Goal: Task Accomplishment & Management: Complete application form

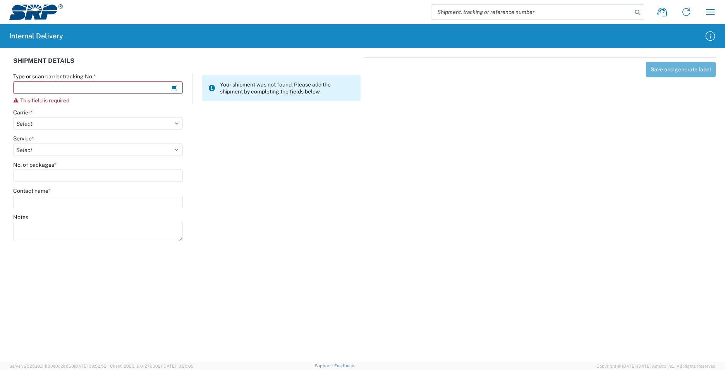
click at [350, 240] on div "Notes" at bounding box center [187, 230] width 356 height 35
click at [84, 88] on input "Type or scan carrier tracking No. *" at bounding box center [98, 87] width 170 height 12
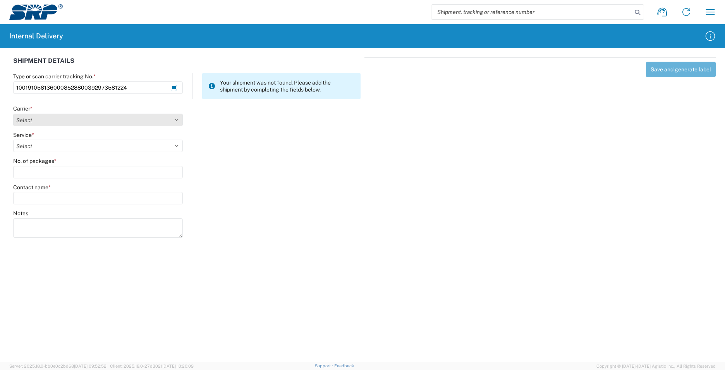
type input "1001910581360008528800392973581224"
click at [34, 120] on select "Select AcctPay Amazon Logistics ATI Trucking BC Dimerco Logistics Empire Southw…" at bounding box center [98, 120] width 170 height 12
select select "5"
click at [13, 114] on select "Select AcctPay Amazon Logistics ATI Trucking BC Dimerco Logistics Empire Southw…" at bounding box center [98, 120] width 170 height 12
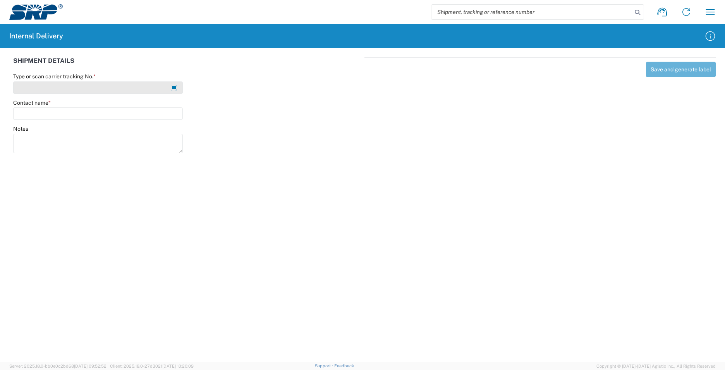
click at [50, 92] on input "Type or scan carrier tracking No. *" at bounding box center [98, 87] width 170 height 12
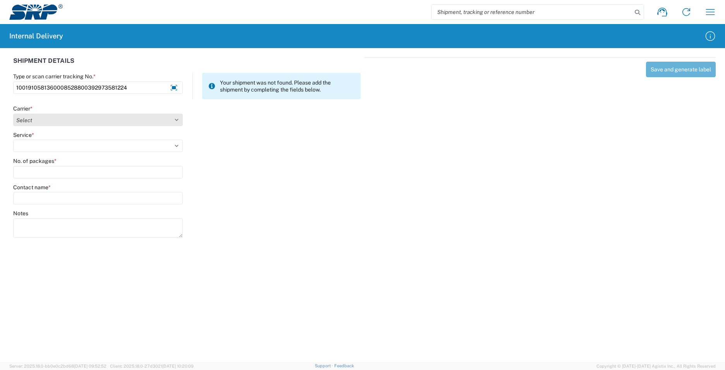
type input "1001910581360008528800392973581224"
click at [62, 124] on select "Select AcctPay Amazon Logistics ATI Trucking BC Dimerco Logistics Empire Southw…" at bounding box center [98, 120] width 170 height 12
select select "5"
click at [13, 114] on select "Select AcctPay Amazon Logistics ATI Trucking BC Dimerco Logistics Empire Southw…" at bounding box center [98, 120] width 170 height 12
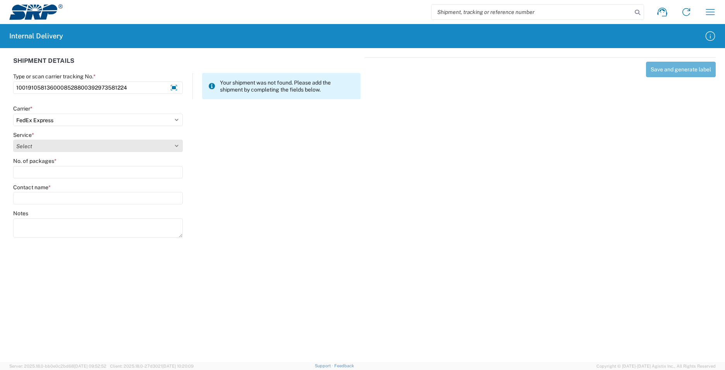
click at [45, 145] on select "Select 1Day Freight 2Day 2Day AM 2Day AM One Rate 2Day Freight 2Day One Rate 3 …" at bounding box center [98, 145] width 170 height 12
select select "10"
click at [45, 145] on select "Select 1Day Freight 2Day 2Day AM 2Day AM One Rate 2Day Freight 2Day One Rate 3 …" at bounding box center [98, 145] width 170 height 12
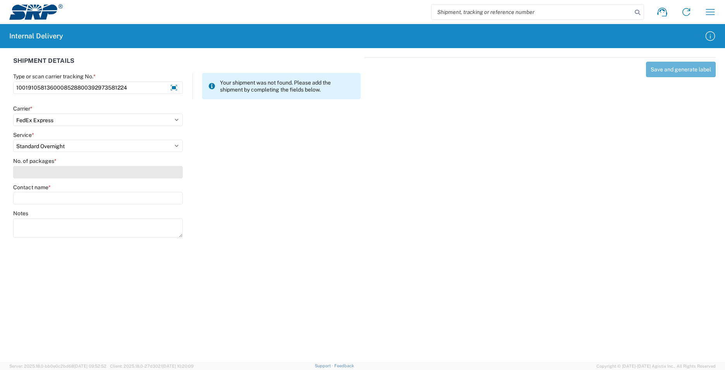
click at [46, 167] on input "No. of packages *" at bounding box center [98, 172] width 170 height 12
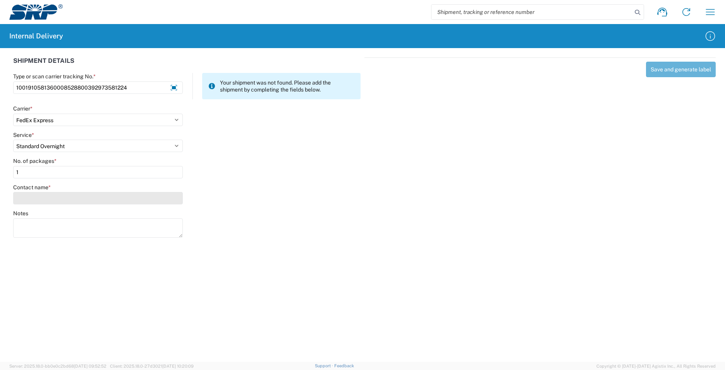
type input "1"
click at [52, 198] on input "Contact name *" at bounding box center [98, 198] width 170 height 12
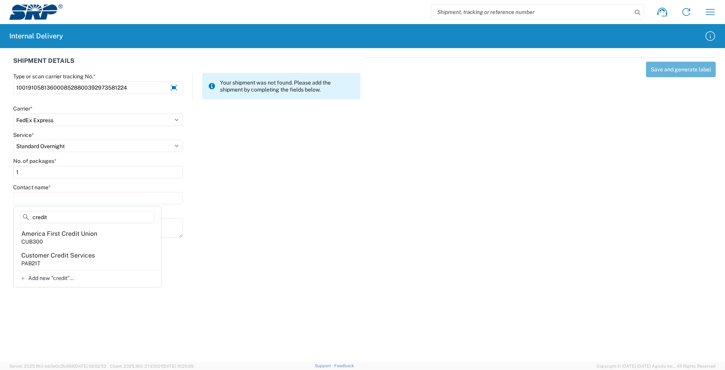
type input "credit"
click at [96, 260] on agx-address-suggestion-item "Customer Credit Services PAB21T" at bounding box center [87, 259] width 145 height 22
type input "Customer Credit Services"
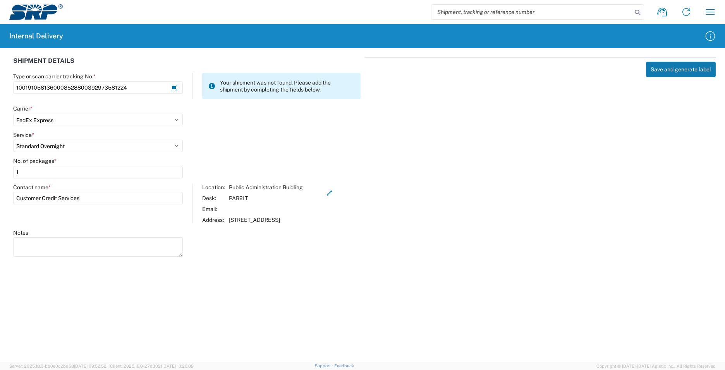
click at [666, 72] on button "Save and generate label" at bounding box center [681, 69] width 70 height 15
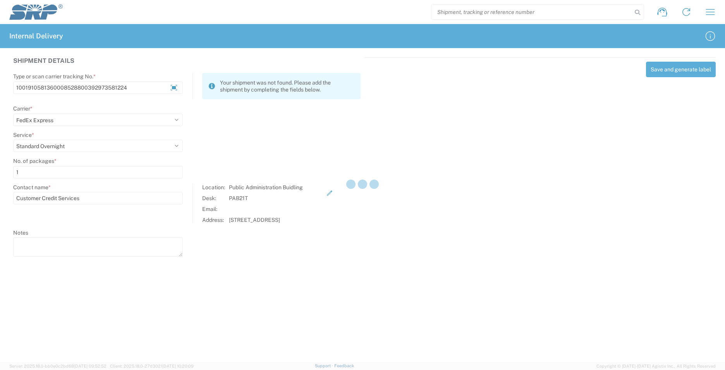
select select
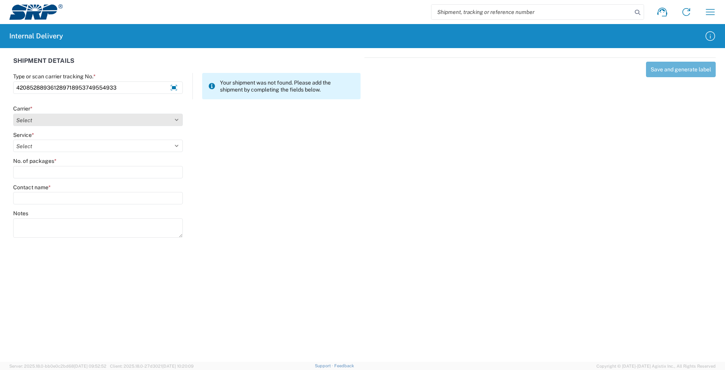
type input "420852889361289718953749554933"
click at [64, 119] on select "Select AcctPay Amazon Logistics ATI Trucking BC Dimerco Logistics Empire Southw…" at bounding box center [98, 120] width 170 height 12
select select "137"
click at [13, 114] on select "Select AcctPay Amazon Logistics ATI Trucking BC Dimerco Logistics Empire Southw…" at bounding box center [98, 120] width 170 height 12
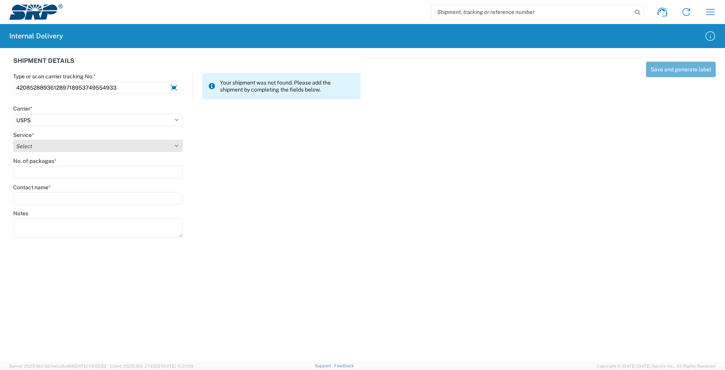
click at [40, 149] on select "Select 3 - 5 Day Bound Printed Matter Express Mail Flat-Rate Envelope Express M…" at bounding box center [98, 145] width 170 height 12
select select "17817"
click at [13, 139] on select "Select 3 - 5 Day Bound Printed Matter Express Mail Flat-Rate Envelope Express M…" at bounding box center [98, 145] width 170 height 12
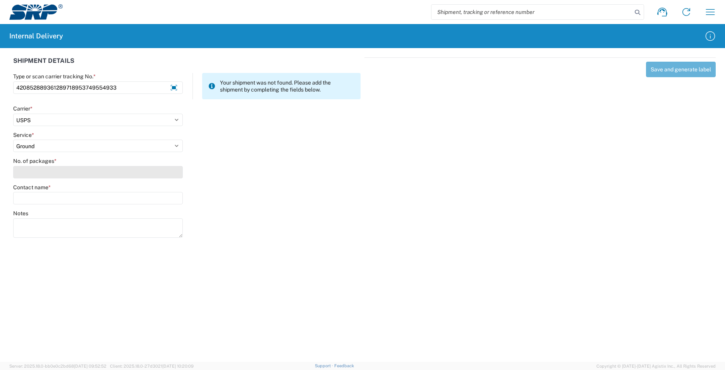
click at [36, 174] on input "No. of packages *" at bounding box center [98, 172] width 170 height 12
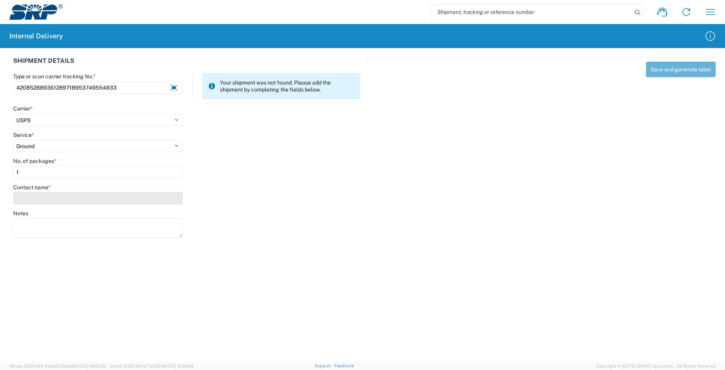
type input "1"
click at [43, 203] on input "Contact name *" at bounding box center [98, 198] width 170 height 12
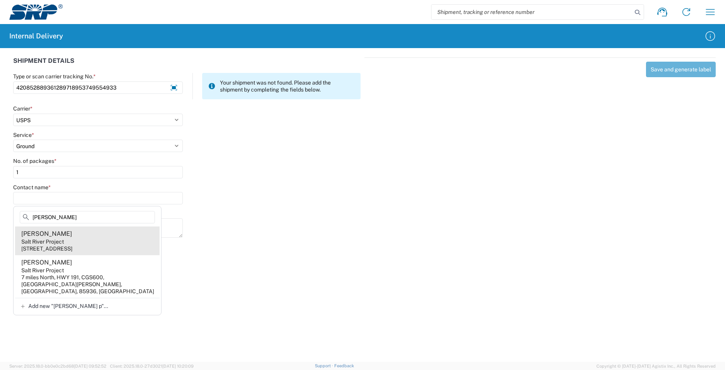
type input "[PERSON_NAME]"
click at [107, 243] on agx-address-suggestion-item "[PERSON_NAME] Salt River Project [STREET_ADDRESS]" at bounding box center [87, 240] width 145 height 29
type input "[PERSON_NAME]"
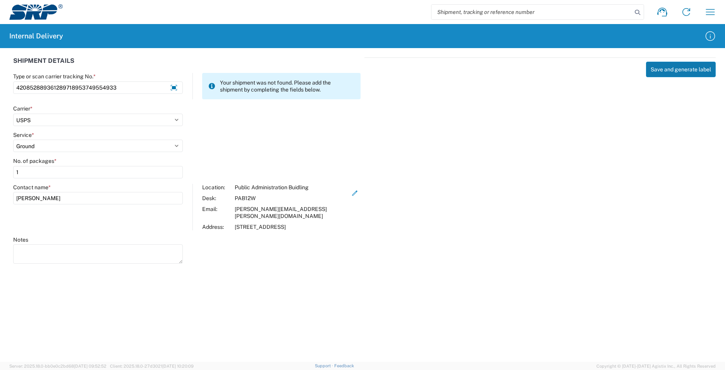
click at [672, 70] on button "Save and generate label" at bounding box center [681, 69] width 70 height 15
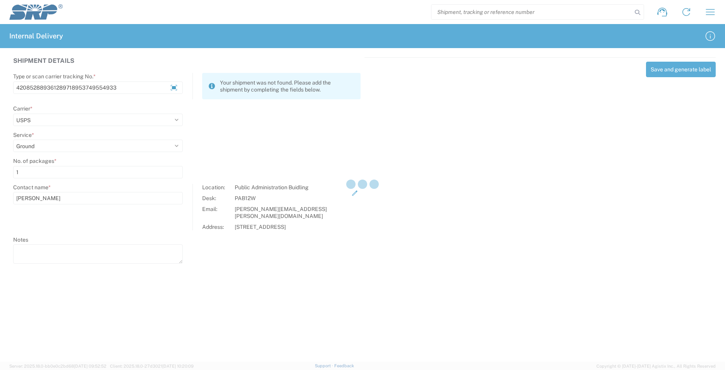
select select
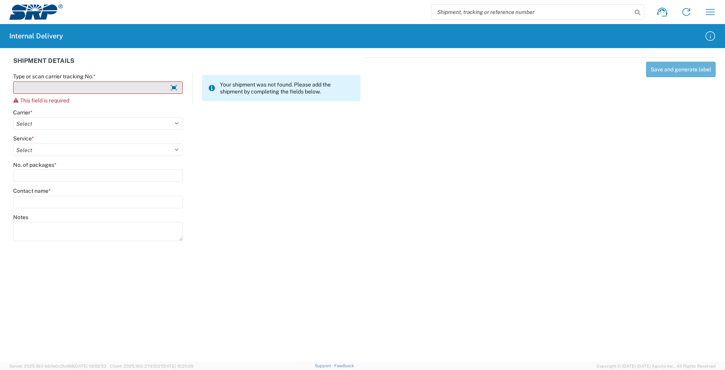
click at [45, 89] on input "Type or scan carrier tracking No. *" at bounding box center [98, 87] width 170 height 12
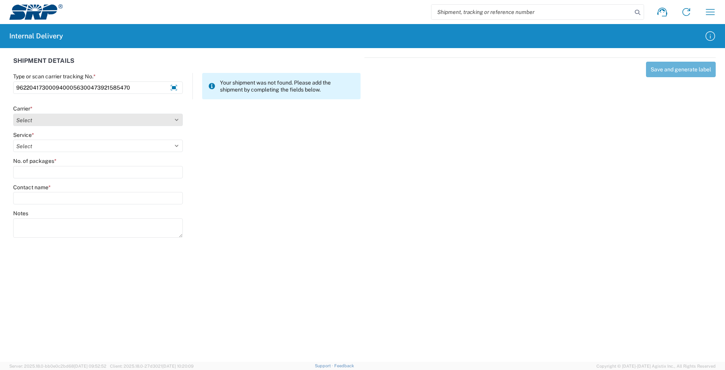
type input "9622041730009400056300473921585470"
click at [29, 119] on select "Select AcctPay Amazon Logistics ATI Trucking BC Dimerco Logistics Empire Southw…" at bounding box center [98, 120] width 170 height 12
select select "5"
click at [13, 114] on select "Select AcctPay Amazon Logistics ATI Trucking BC Dimerco Logistics Empire Southw…" at bounding box center [98, 120] width 170 height 12
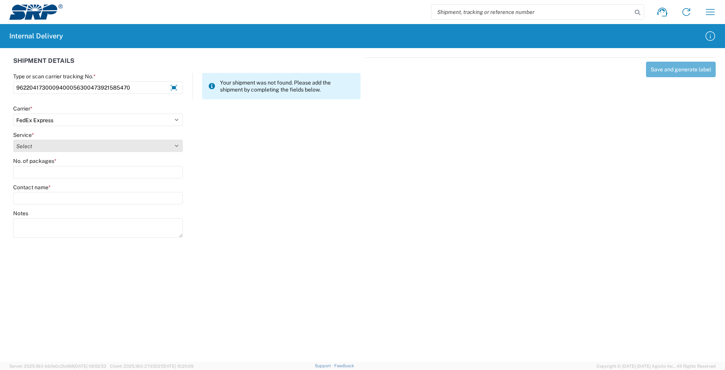
click at [33, 147] on select "Select 1Day Freight 2Day 2Day AM 2Day AM One Rate 2Day Freight 2Day One Rate 3 …" at bounding box center [98, 145] width 170 height 12
select select "12"
click at [33, 147] on select "Select 1Day Freight 2Day 2Day AM 2Day AM One Rate 2Day Freight 2Day One Rate 3 …" at bounding box center [98, 145] width 170 height 12
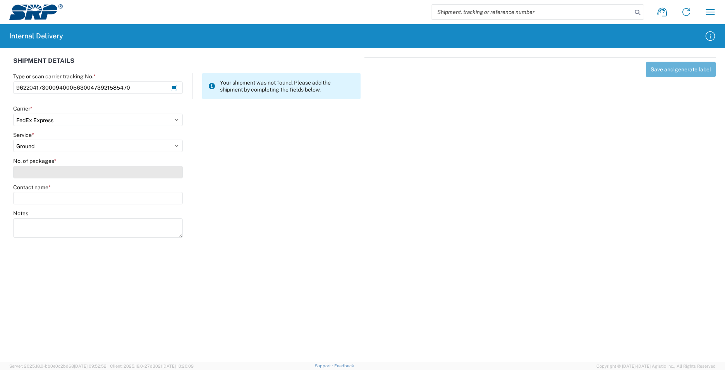
click at [39, 170] on input "No. of packages *" at bounding box center [98, 172] width 170 height 12
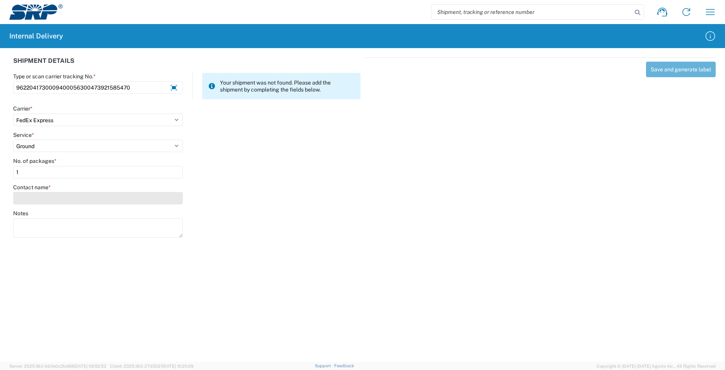
type input "1"
click at [42, 197] on input "Contact name *" at bounding box center [98, 198] width 170 height 12
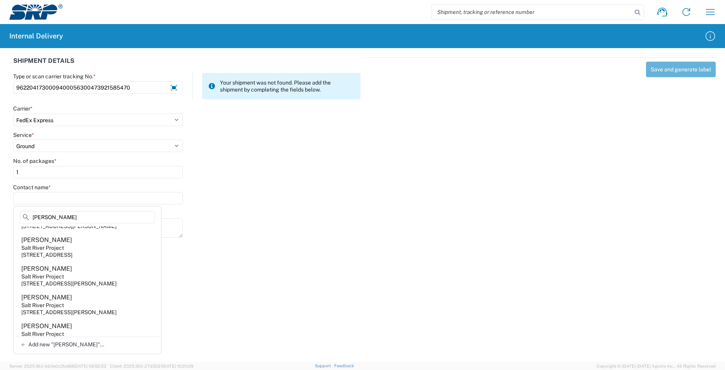
scroll to position [194, 0]
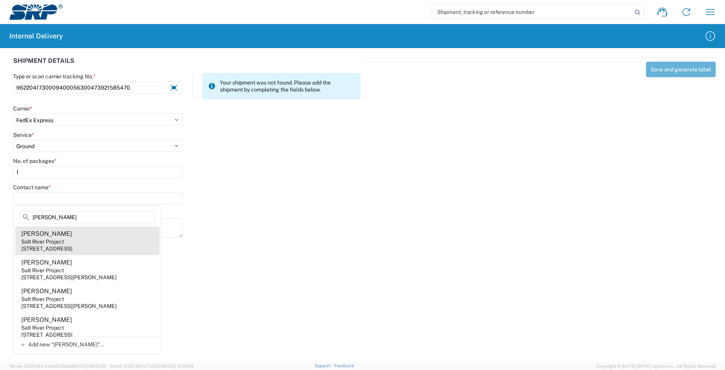
type input "[PERSON_NAME]"
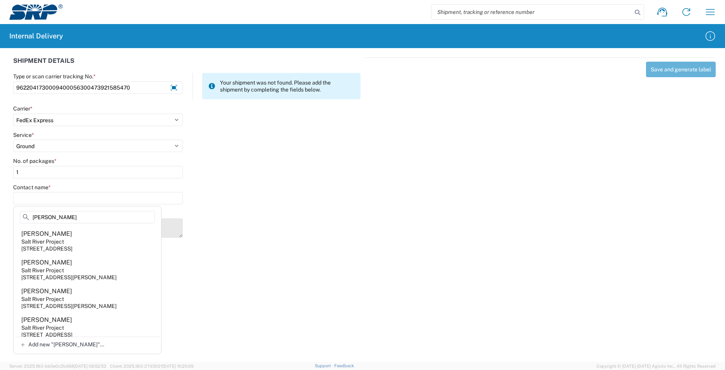
click at [96, 254] on agx-address-suggestion-item "[PERSON_NAME] Salt River Project [STREET_ADDRESS]" at bounding box center [87, 240] width 145 height 29
type input "[PERSON_NAME]"
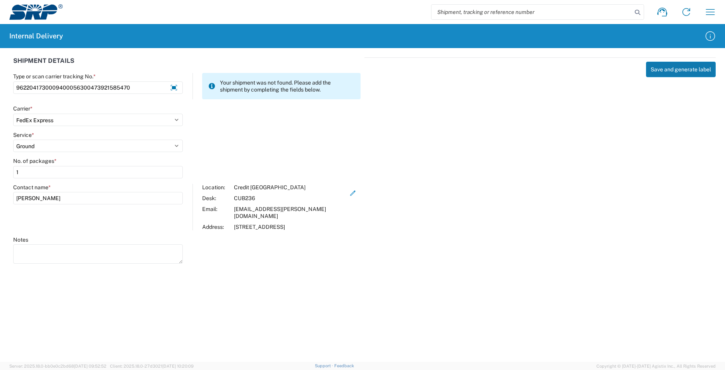
click at [665, 68] on button "Save and generate label" at bounding box center [681, 69] width 70 height 15
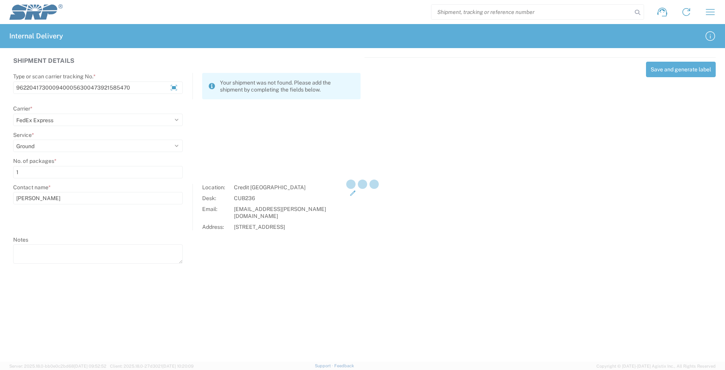
select select
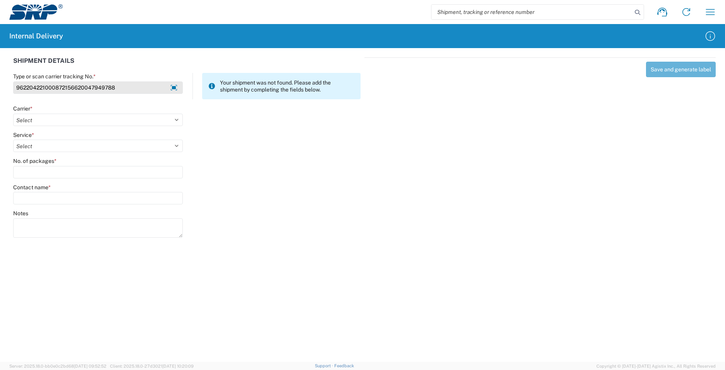
click at [114, 88] on input "962204221000872156620047949788" at bounding box center [98, 87] width 170 height 12
click at [88, 87] on input "962204221000872156620047949788" at bounding box center [98, 87] width 170 height 12
click at [87, 87] on input "962204221000872156620047949788" at bounding box center [98, 87] width 170 height 12
drag, startPoint x: 86, startPoint y: 86, endPoint x: 92, endPoint y: 85, distance: 5.5
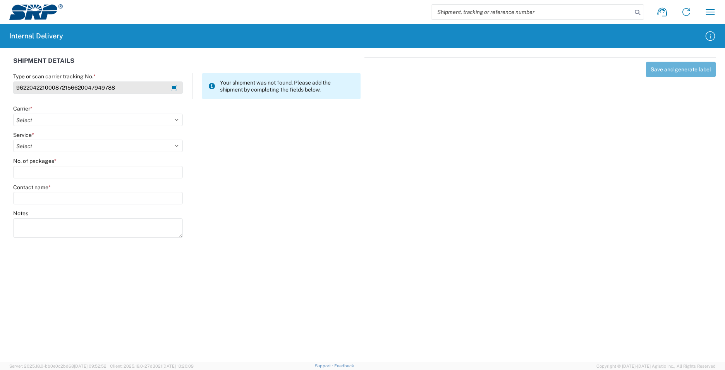
click at [86, 85] on input "962204221000872156620047949788" at bounding box center [98, 87] width 170 height 12
click at [92, 85] on input "962204221000872156620047949788" at bounding box center [98, 87] width 170 height 12
paste input "[PERSON_NAME]"
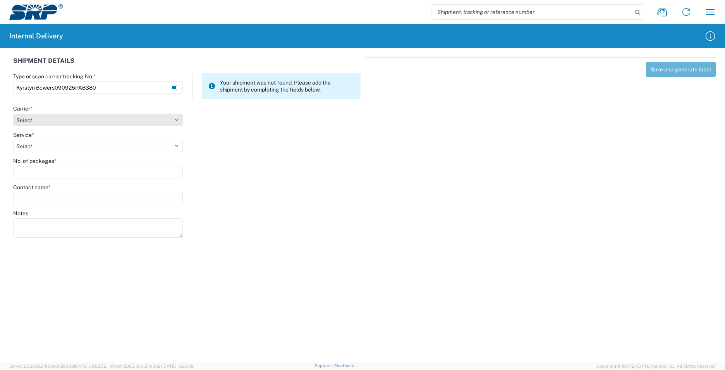
type input "Kyrstyn Bowers090925PAB380"
click at [43, 122] on select "Select AcctPay Amazon Logistics ATI Trucking BC Dimerco Logistics Empire Southw…" at bounding box center [98, 120] width 170 height 12
select select "22933"
click at [13, 114] on select "Select AcctPay Amazon Logistics ATI Trucking BC Dimerco Logistics Empire Southw…" at bounding box center [98, 120] width 170 height 12
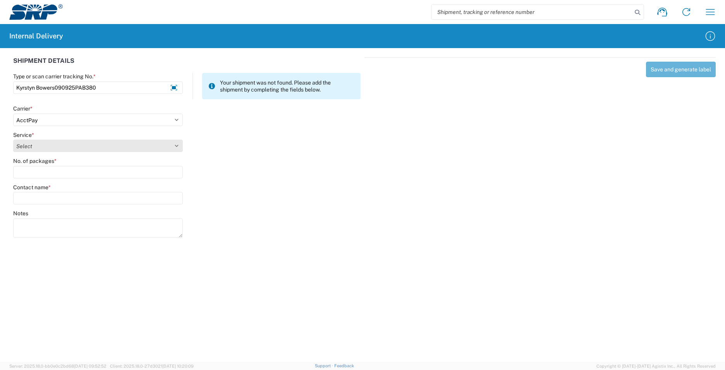
click at [38, 141] on select "Select" at bounding box center [98, 145] width 170 height 12
select select "42403"
click at [13, 139] on select "Select Ground Inter-Office" at bounding box center [98, 145] width 170 height 12
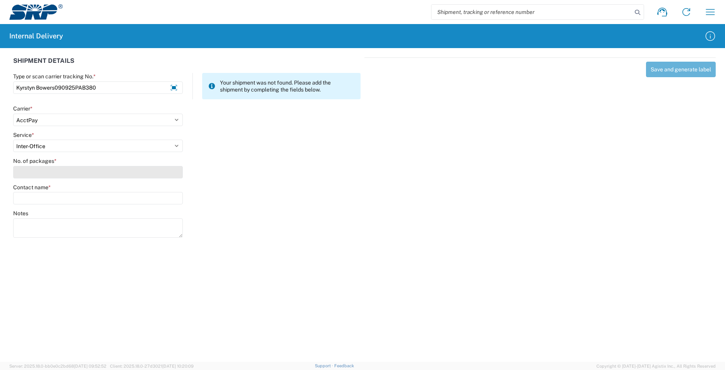
click at [37, 174] on input "No. of packages *" at bounding box center [98, 172] width 170 height 12
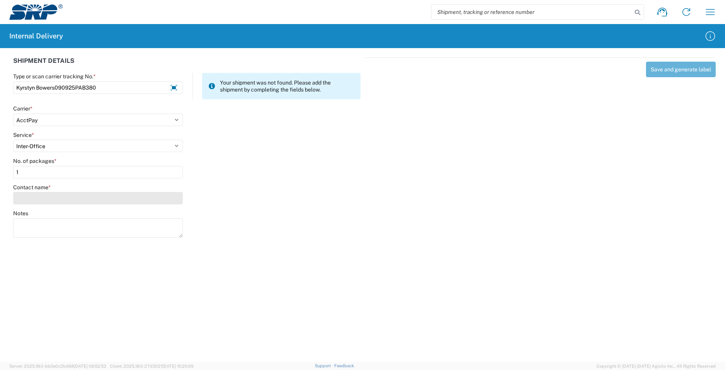
type input "1"
click at [34, 198] on input "Contact name *" at bounding box center [98, 198] width 170 height 12
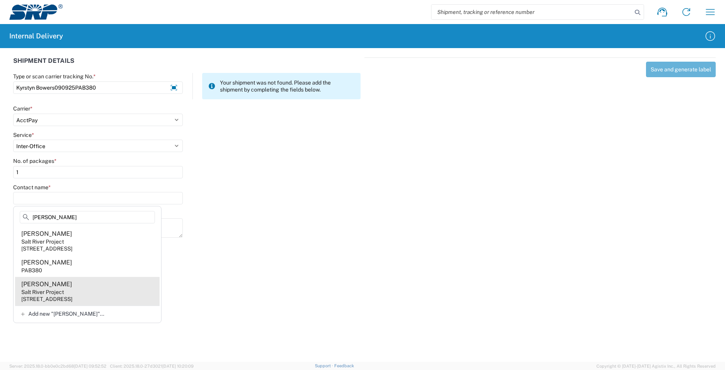
type input "[PERSON_NAME]"
click at [121, 292] on agx-address-suggestion-item "[PERSON_NAME] Salt River Project [STREET_ADDRESS]" at bounding box center [87, 291] width 145 height 29
type input "[PERSON_NAME]"
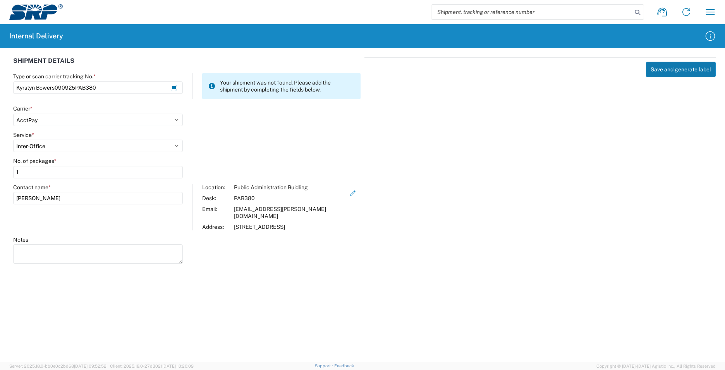
click at [670, 72] on button "Save and generate label" at bounding box center [681, 69] width 70 height 15
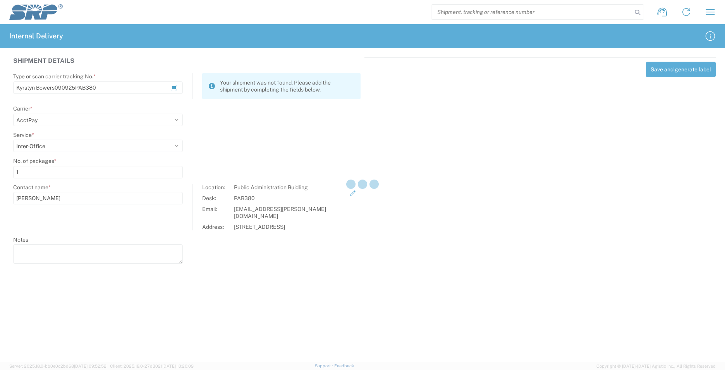
select select
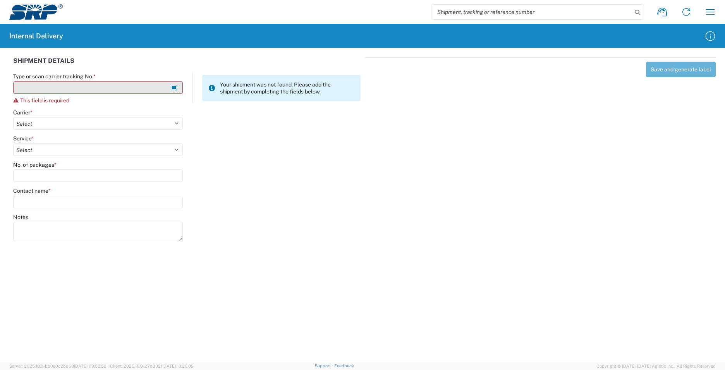
click at [49, 89] on input "Type or scan carrier tracking No. *" at bounding box center [98, 87] width 170 height 12
paste input "[PERSON_NAME]"
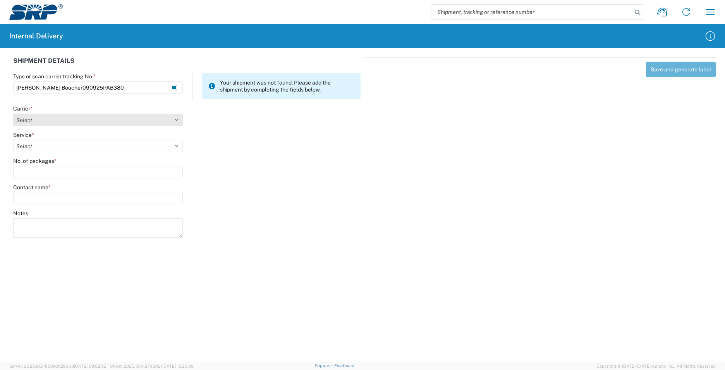
type input "[PERSON_NAME] Boucher090925PAB380"
click at [15, 119] on select "Select AcctPay Amazon Logistics ATI Trucking BC Dimerco Logistics Empire Southw…" at bounding box center [98, 120] width 170 height 12
select select "22933"
click at [13, 114] on select "Select AcctPay Amazon Logistics ATI Trucking BC Dimerco Logistics Empire Southw…" at bounding box center [98, 120] width 170 height 12
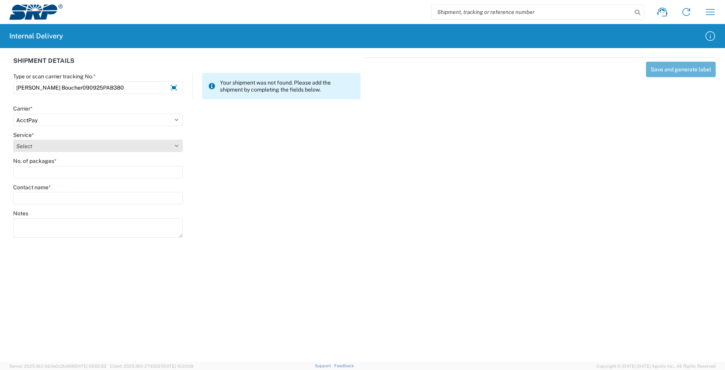
click at [34, 146] on select "Select Ground Inter-Office" at bounding box center [98, 145] width 170 height 12
select select "42403"
click at [13, 139] on select "Select Ground Inter-Office" at bounding box center [98, 145] width 170 height 12
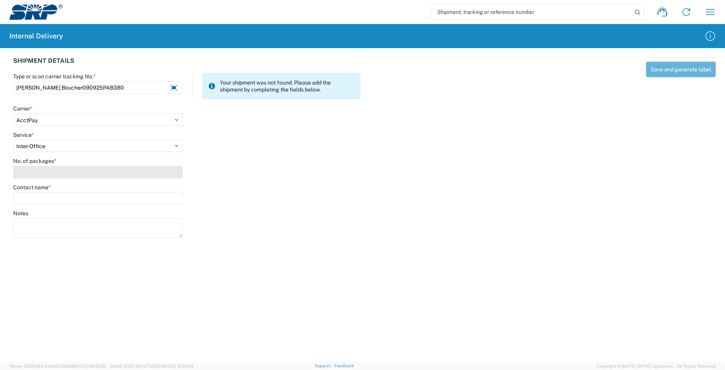
click at [37, 173] on input "No. of packages *" at bounding box center [98, 172] width 170 height 12
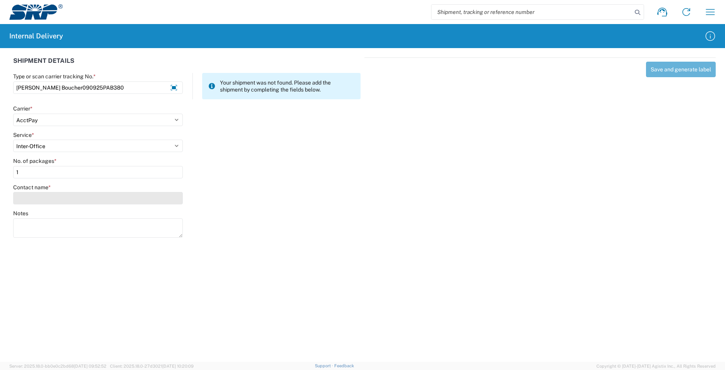
type input "1"
click at [47, 199] on input "Contact name *" at bounding box center [98, 198] width 170 height 12
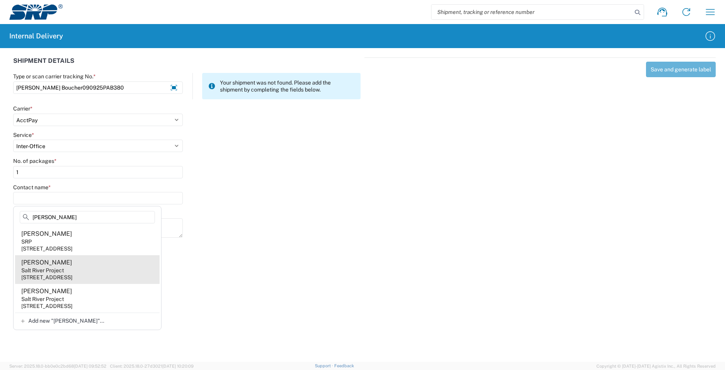
type input "[PERSON_NAME]"
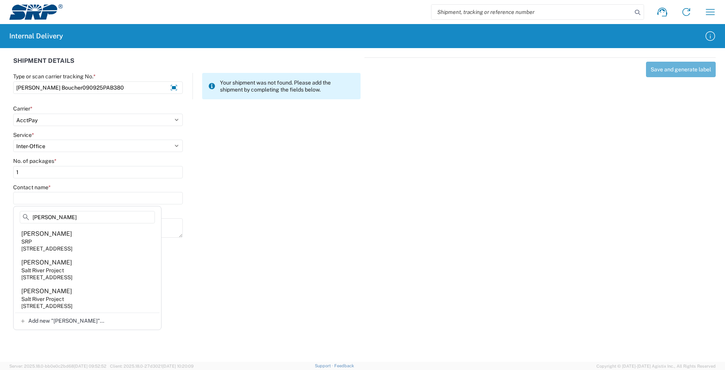
click at [113, 267] on agx-address-suggestion-item "[PERSON_NAME] Salt River Project [STREET_ADDRESS]" at bounding box center [87, 269] width 145 height 29
type input "[PERSON_NAME]"
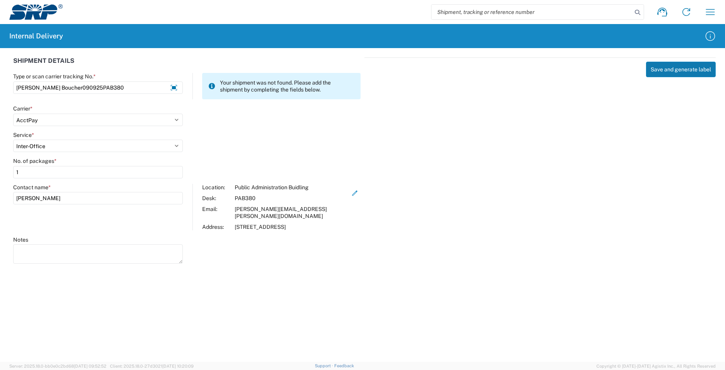
click at [683, 74] on button "Save and generate label" at bounding box center [681, 69] width 70 height 15
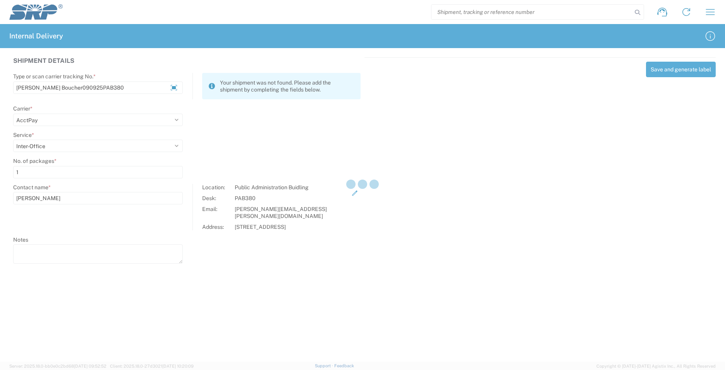
select select
